Goal: Navigation & Orientation: Go to known website

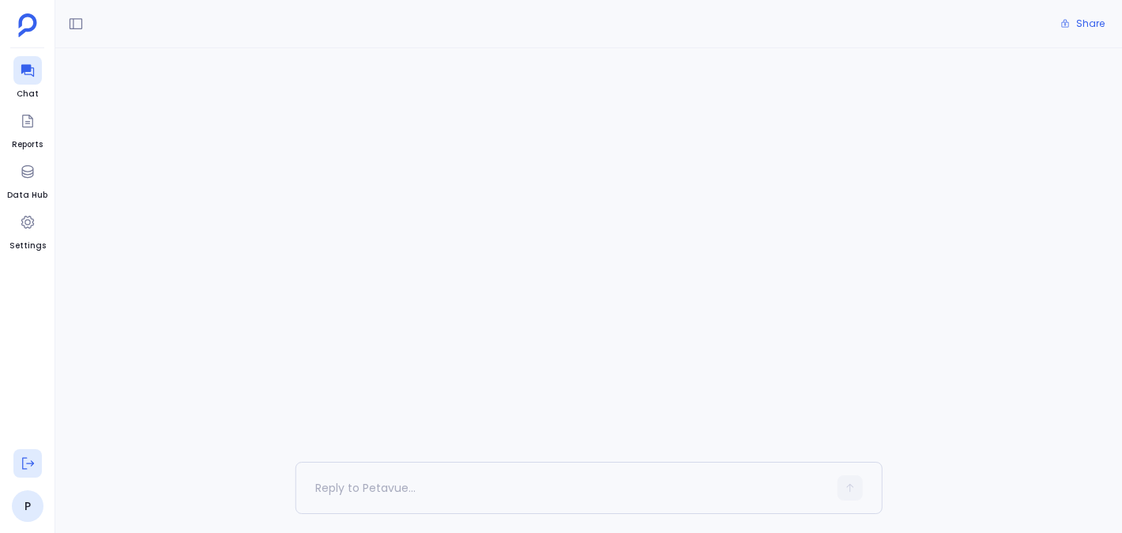
click at [22, 468] on icon at bounding box center [28, 464] width 12 height 12
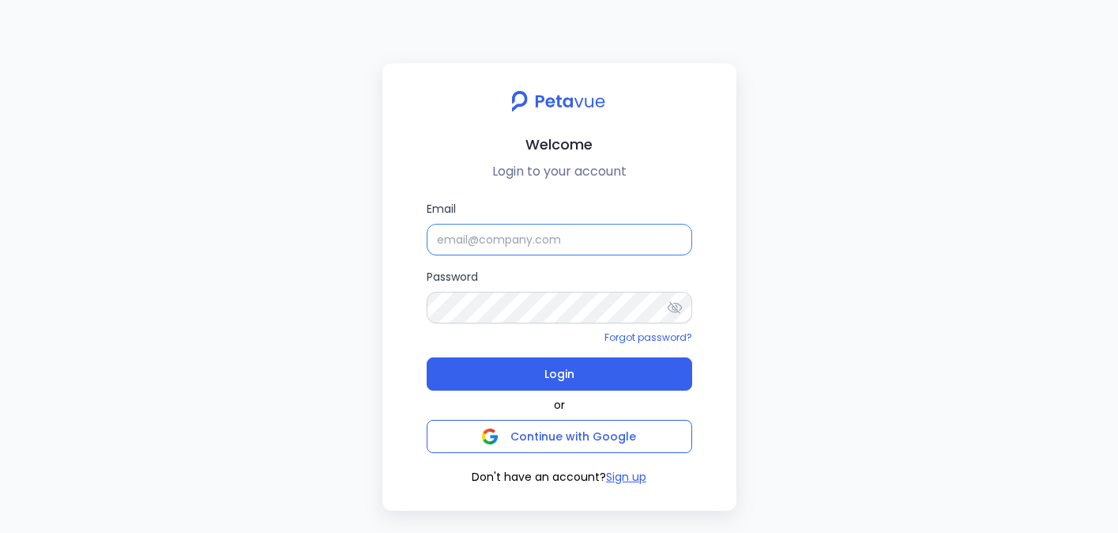
click at [488, 224] on input "Email" at bounding box center [560, 240] width 266 height 32
type input "ijas+sp@petavue.com"
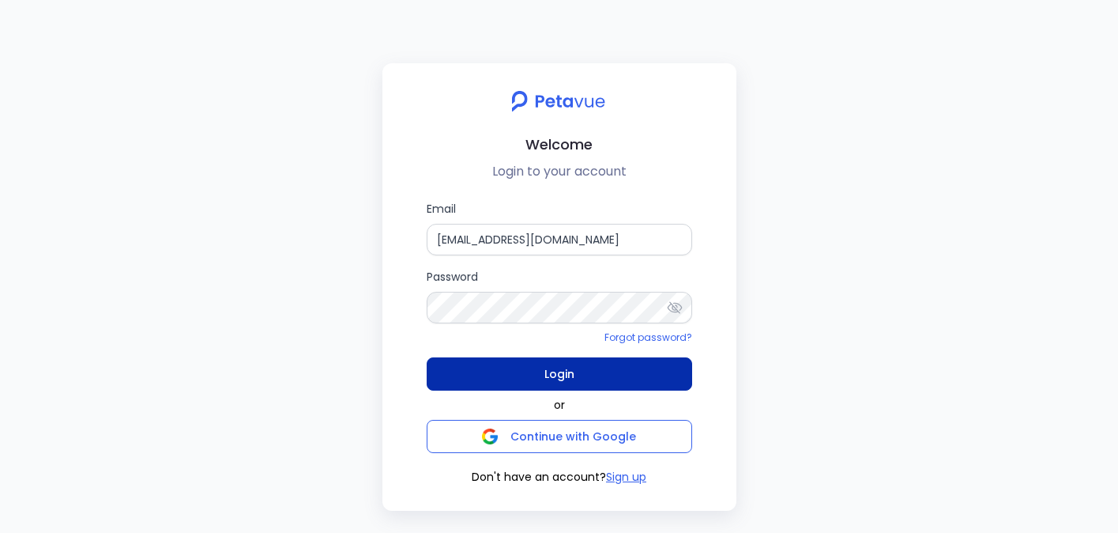
click at [576, 362] on button "Login" at bounding box center [560, 373] width 266 height 33
